Goal: Check status: Check status

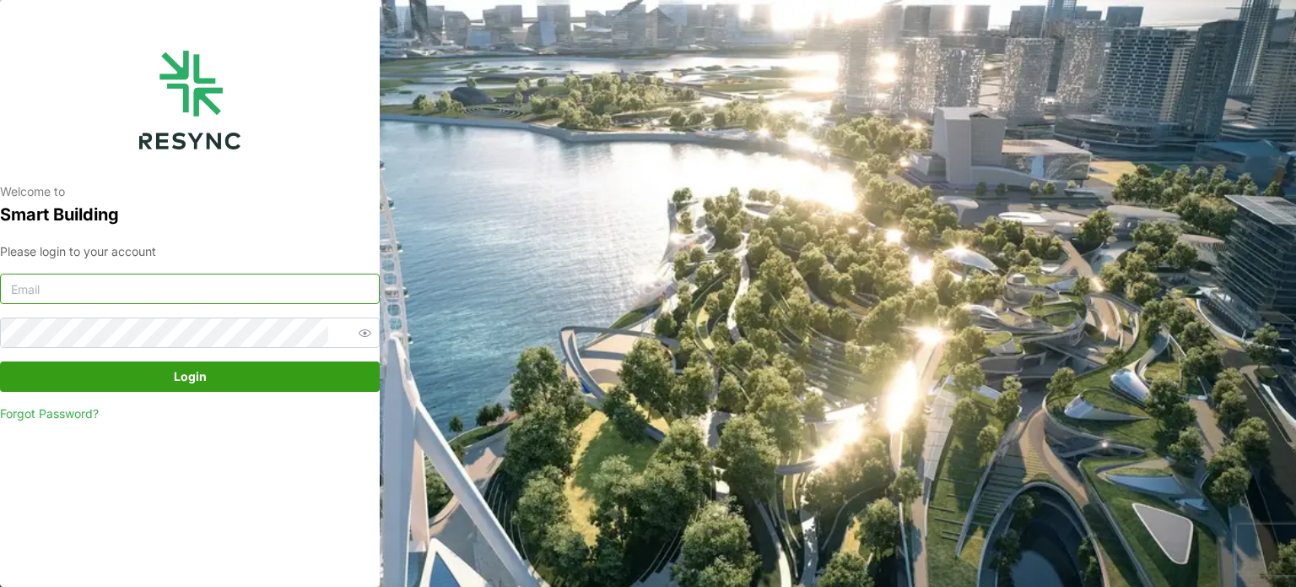
type input "serv354@nus.edu.sg"
click at [243, 385] on span "Login" at bounding box center [190, 376] width 348 height 29
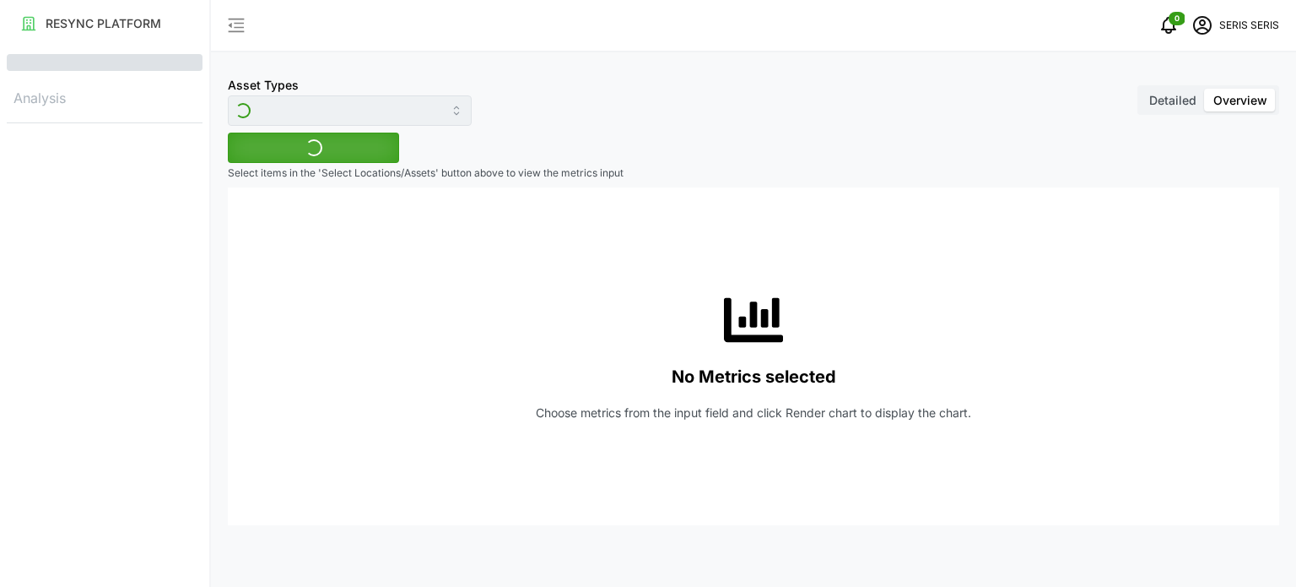
type input "Inverter"
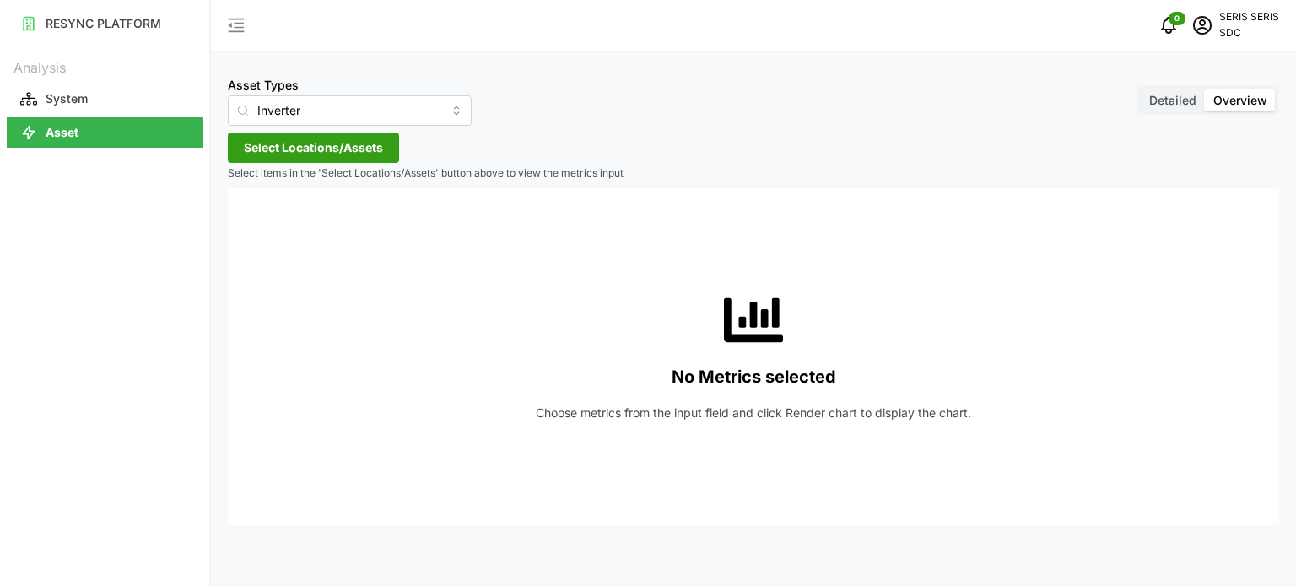
click at [274, 148] on span "Select Locations/Assets" at bounding box center [313, 147] width 139 height 29
click at [263, 225] on div "SDC-1" at bounding box center [345, 224] width 205 height 24
drag, startPoint x: 272, startPoint y: 222, endPoint x: 307, endPoint y: 210, distance: 37.4
click at [272, 222] on span "Select SDC-1" at bounding box center [270, 224] width 11 height 11
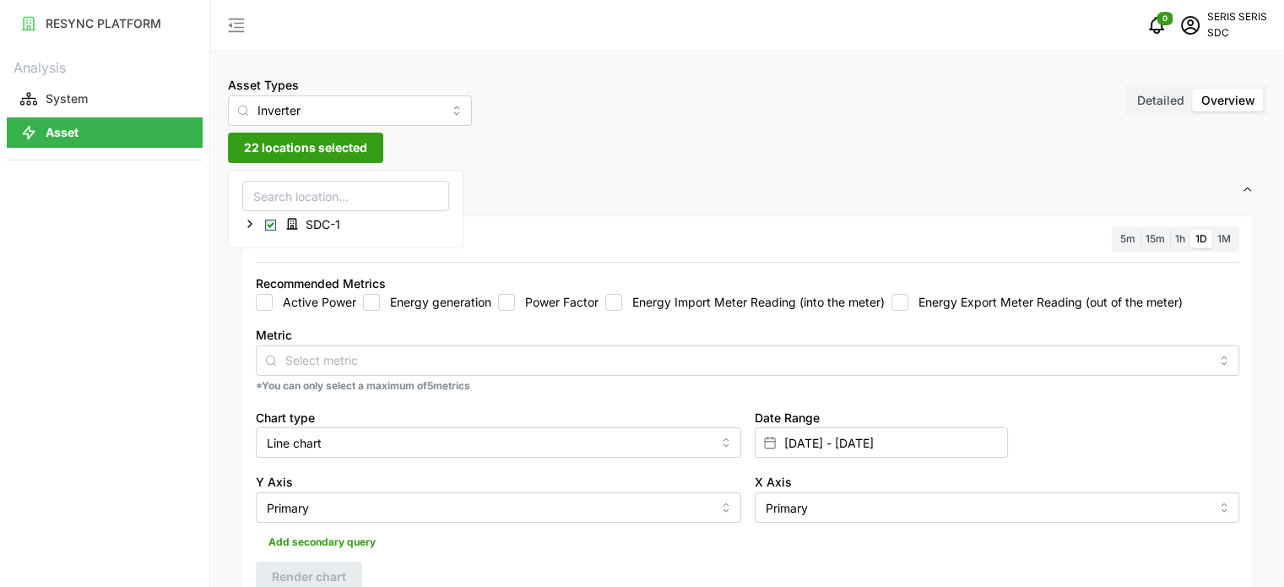
click at [371, 297] on input "Energy generation" at bounding box center [371, 302] width 17 height 17
checkbox input "true"
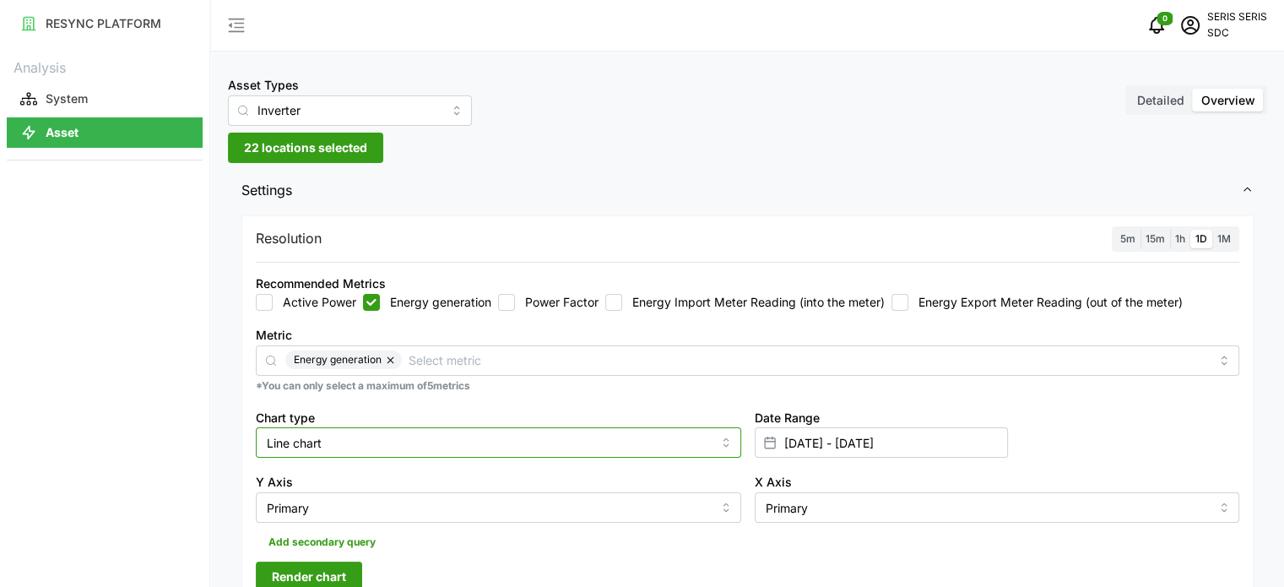
click at [408, 449] on input "Line chart" at bounding box center [498, 442] width 485 height 30
click at [360, 509] on div "Bar chart" at bounding box center [498, 511] width 477 height 29
type input "Bar chart"
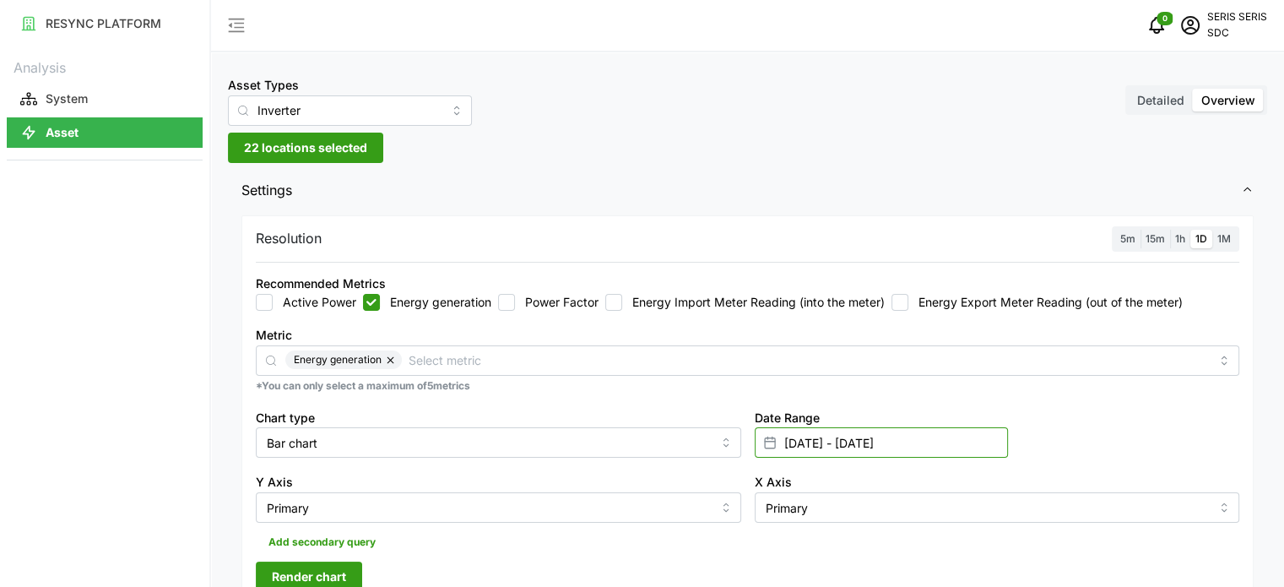
click at [828, 428] on input "[DATE] - [DATE]" at bounding box center [880, 442] width 253 height 30
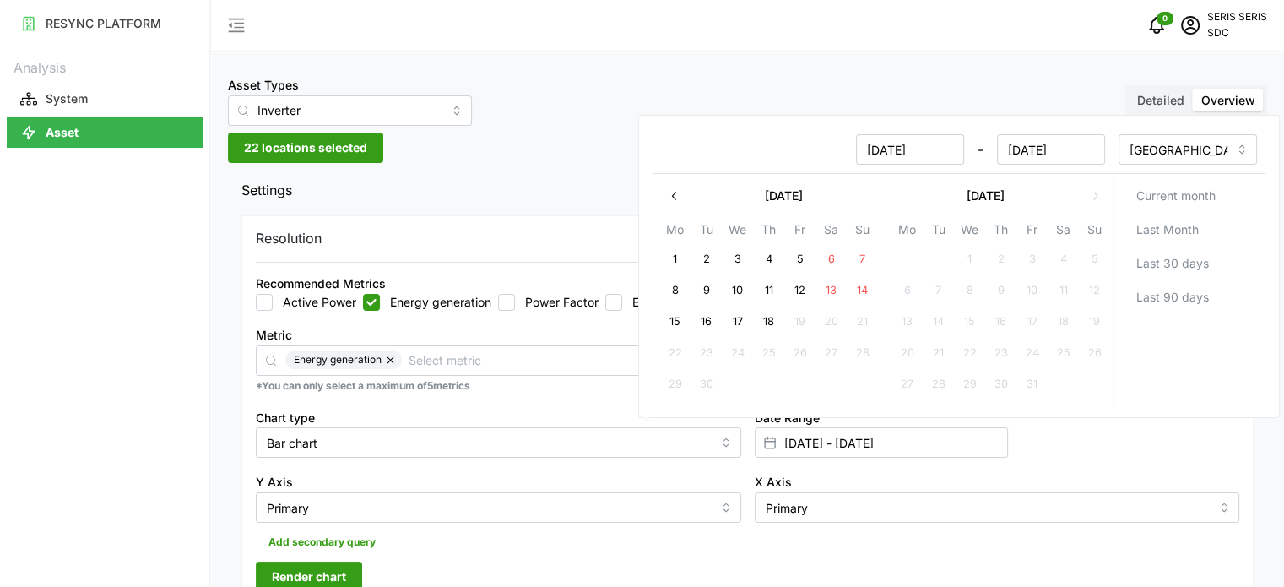
click at [727, 321] on button "17" at bounding box center [737, 322] width 30 height 30
type input "[DATE] - [DATE]"
type input "[DATE]"
drag, startPoint x: 727, startPoint y: 321, endPoint x: 722, endPoint y: 354, distance: 33.2
click at [728, 321] on button "17" at bounding box center [737, 322] width 30 height 30
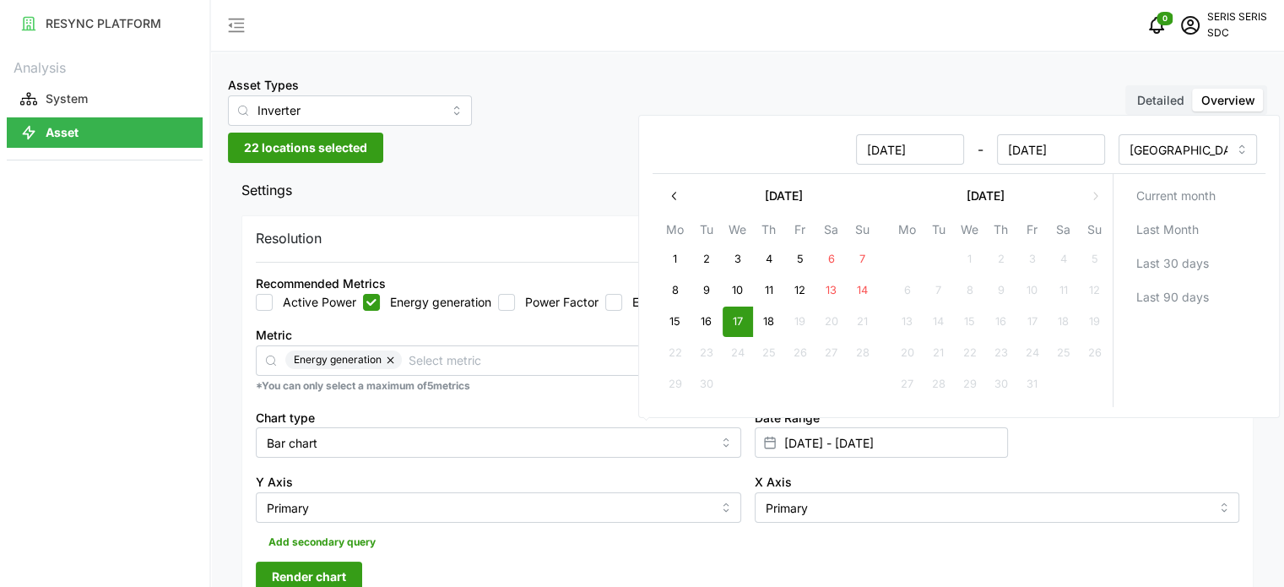
type input "[DATE] - [DATE]"
type input "[DATE]"
click at [628, 468] on div "Y Axis Primary" at bounding box center [498, 496] width 499 height 65
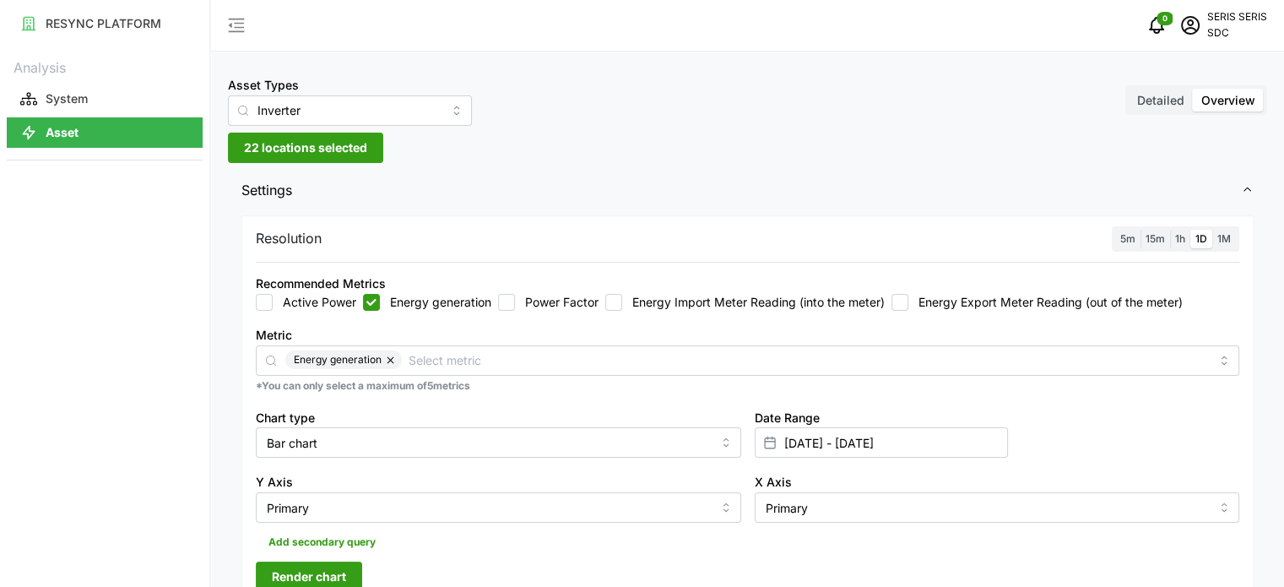
click at [277, 569] on span "Render chart" at bounding box center [309, 576] width 74 height 29
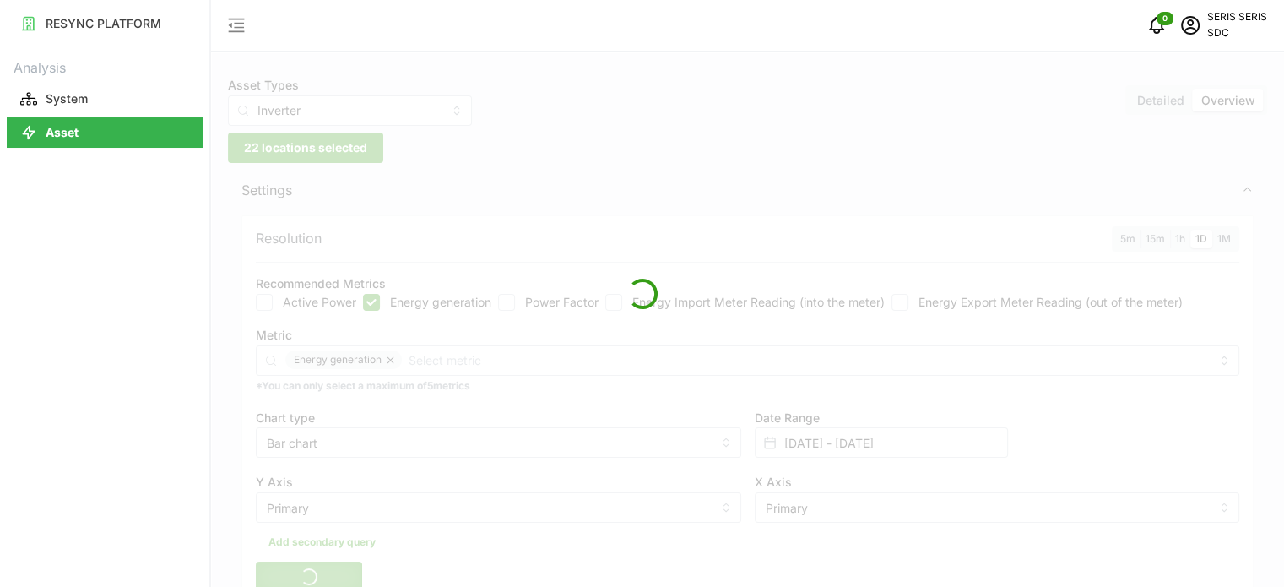
scroll to position [253, 0]
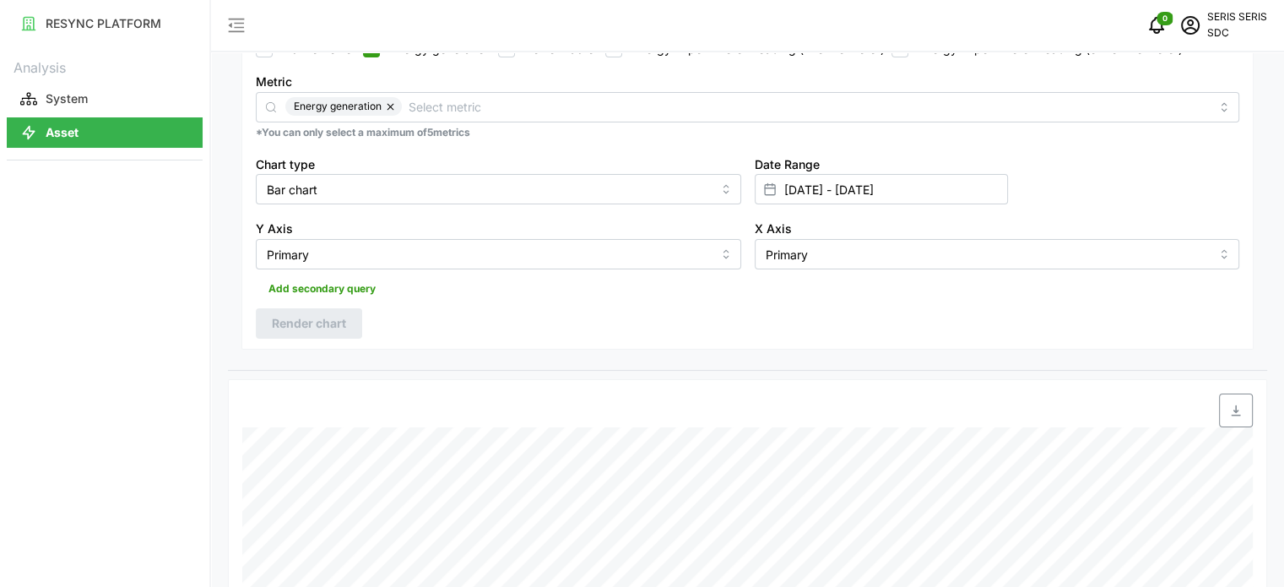
click at [1238, 403] on span "button" at bounding box center [1235, 410] width 32 height 32
